Goal: Information Seeking & Learning: Find contact information

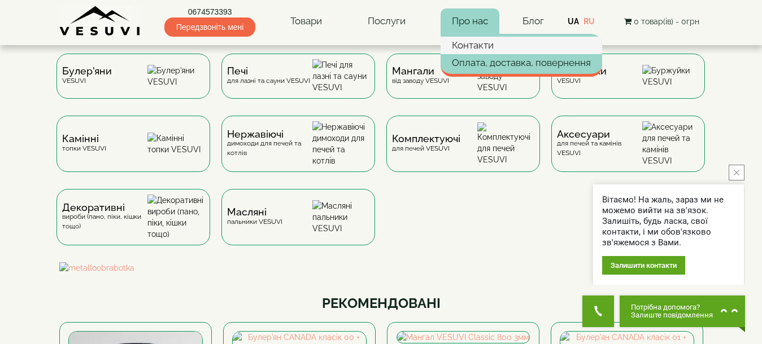
click at [471, 47] on link "Контакти" at bounding box center [520, 45] width 161 height 17
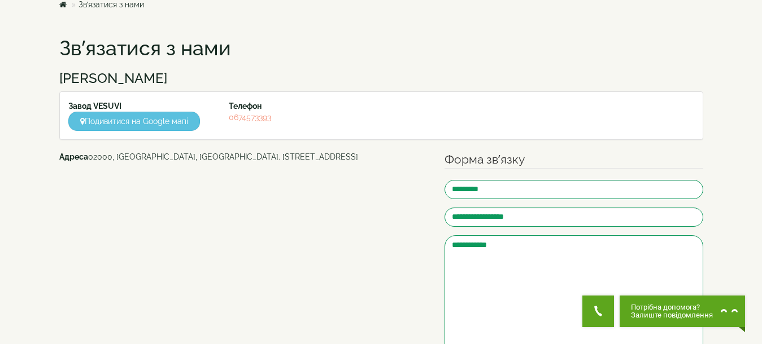
scroll to position [56, 0]
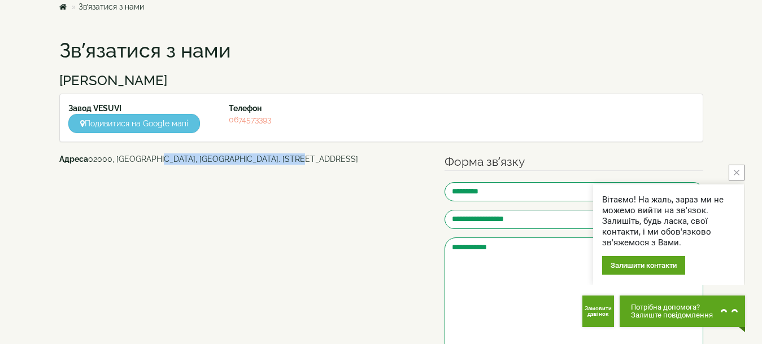
drag, startPoint x: 150, startPoint y: 160, endPoint x: 285, endPoint y: 156, distance: 135.6
click at [285, 156] on address "Адреса 02000, Україна, м. Київ, Мисливський провулок, 1Б" at bounding box center [243, 159] width 369 height 11
copy address "м. Київ, Мисливський провулок, 1Б"
